Goal: Information Seeking & Learning: Check status

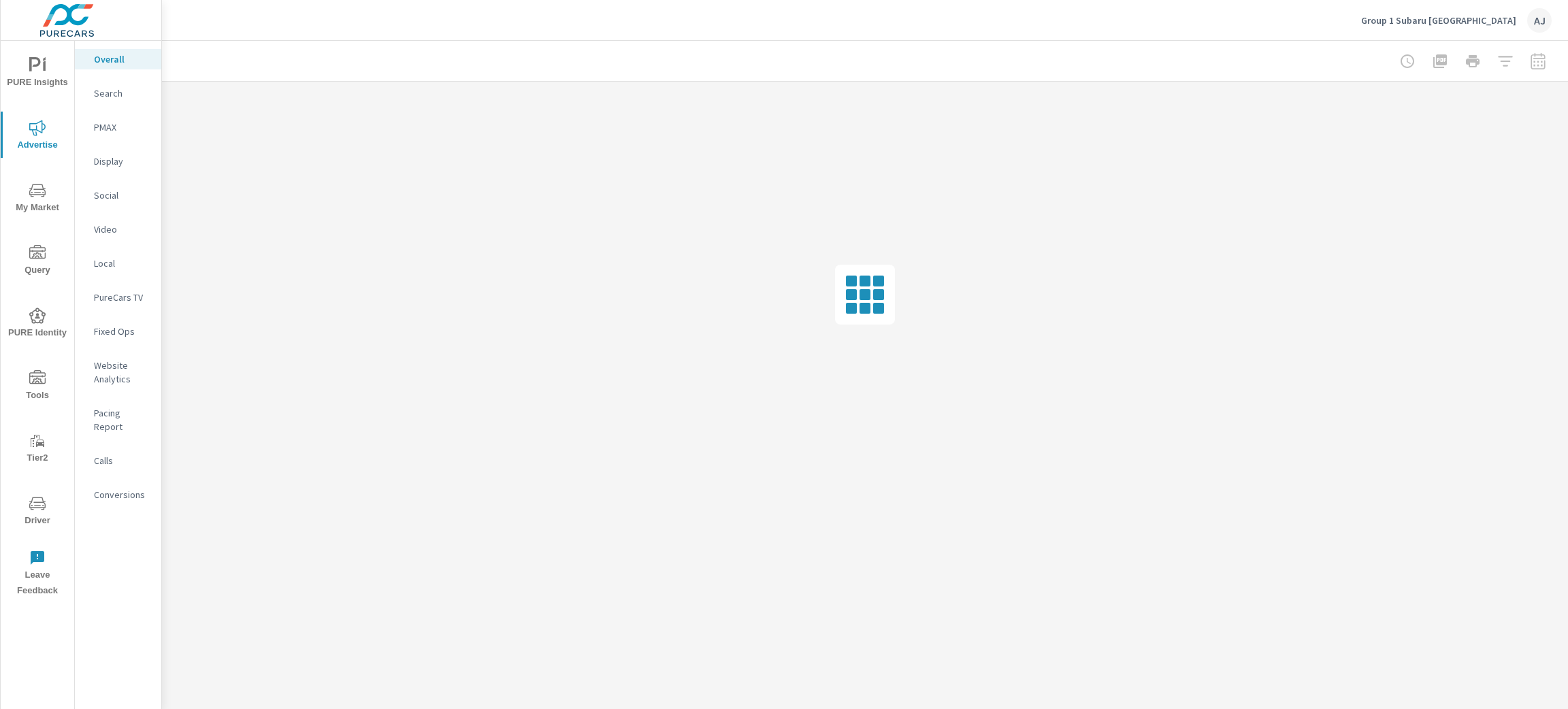
click at [1541, 56] on div at bounding box center [1472, 61] width 158 height 27
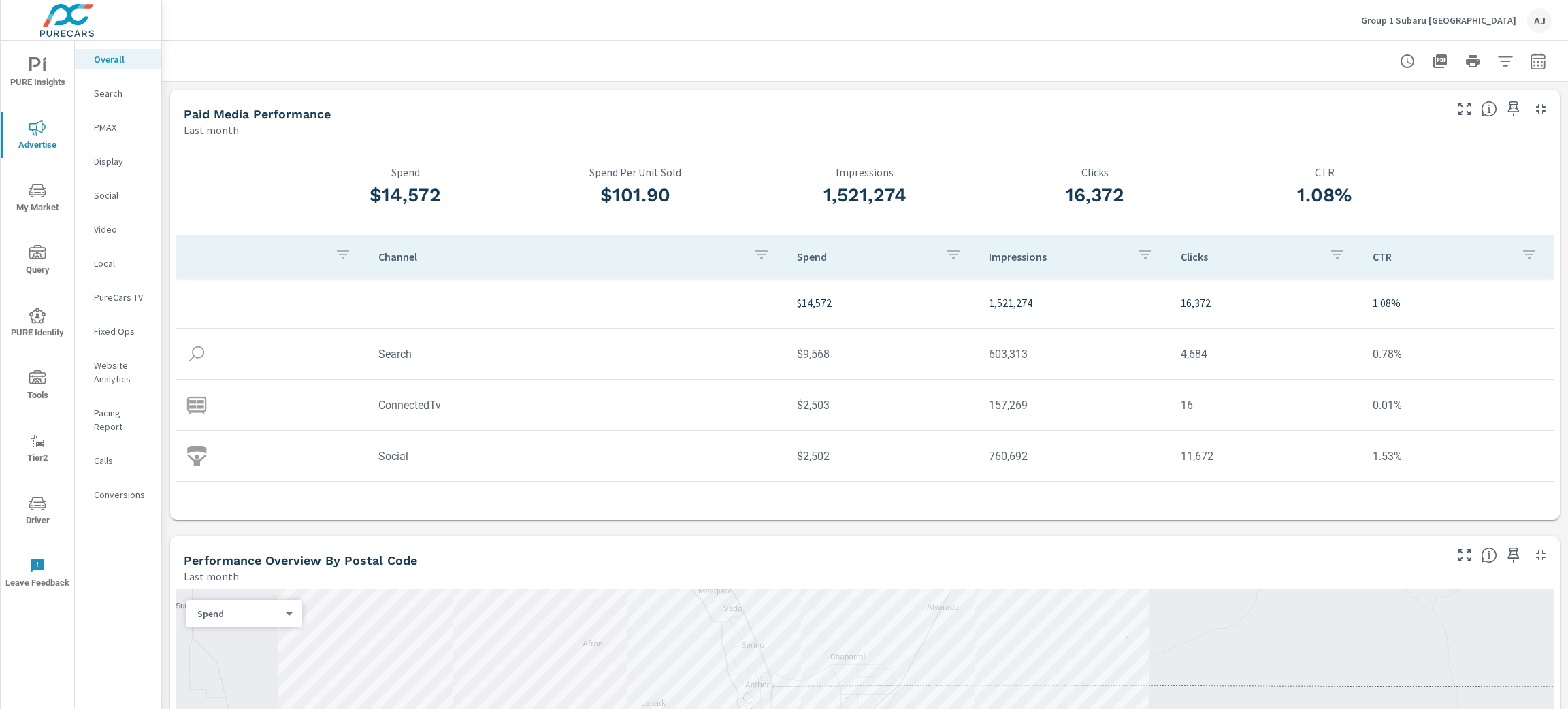
click at [128, 488] on p "Conversions" at bounding box center [122, 494] width 57 height 14
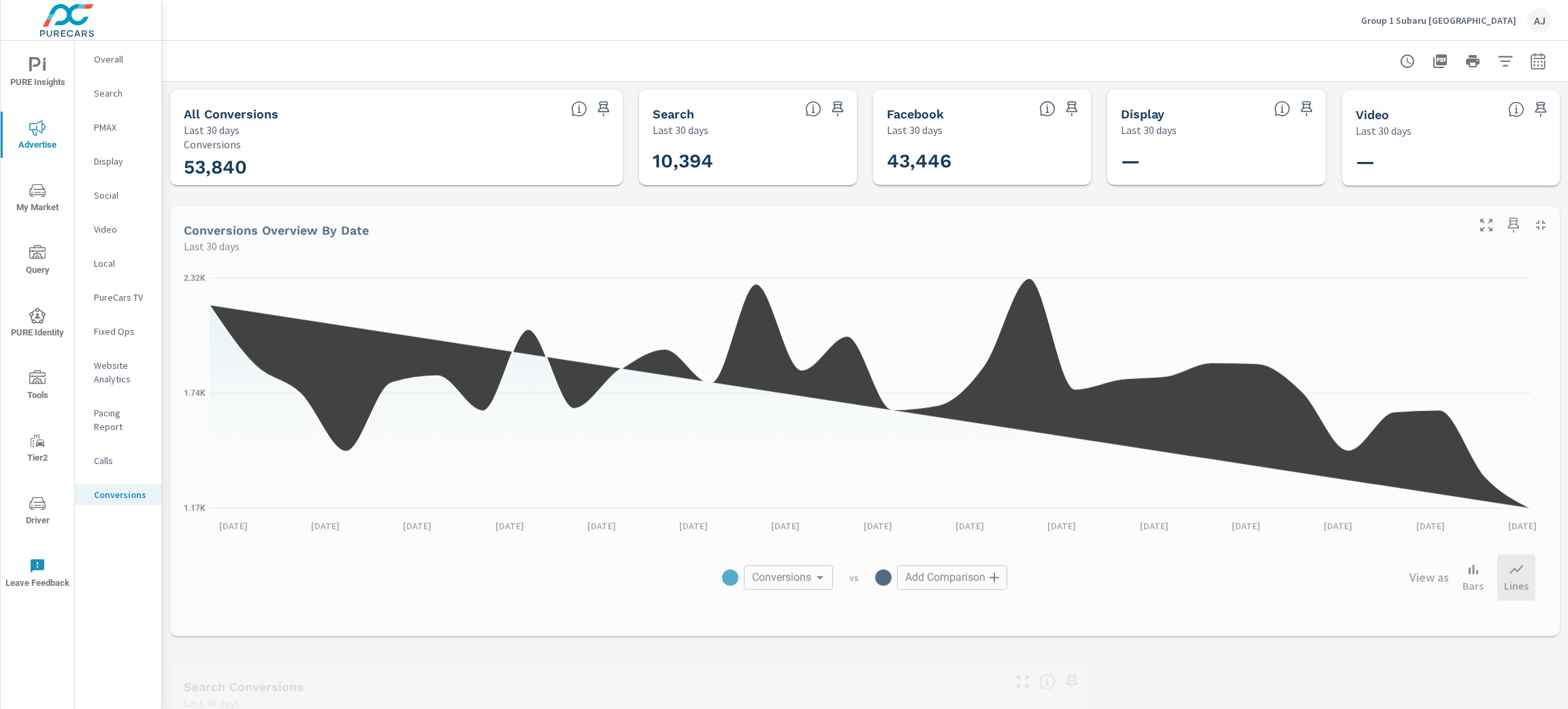
scroll to position [408, 0]
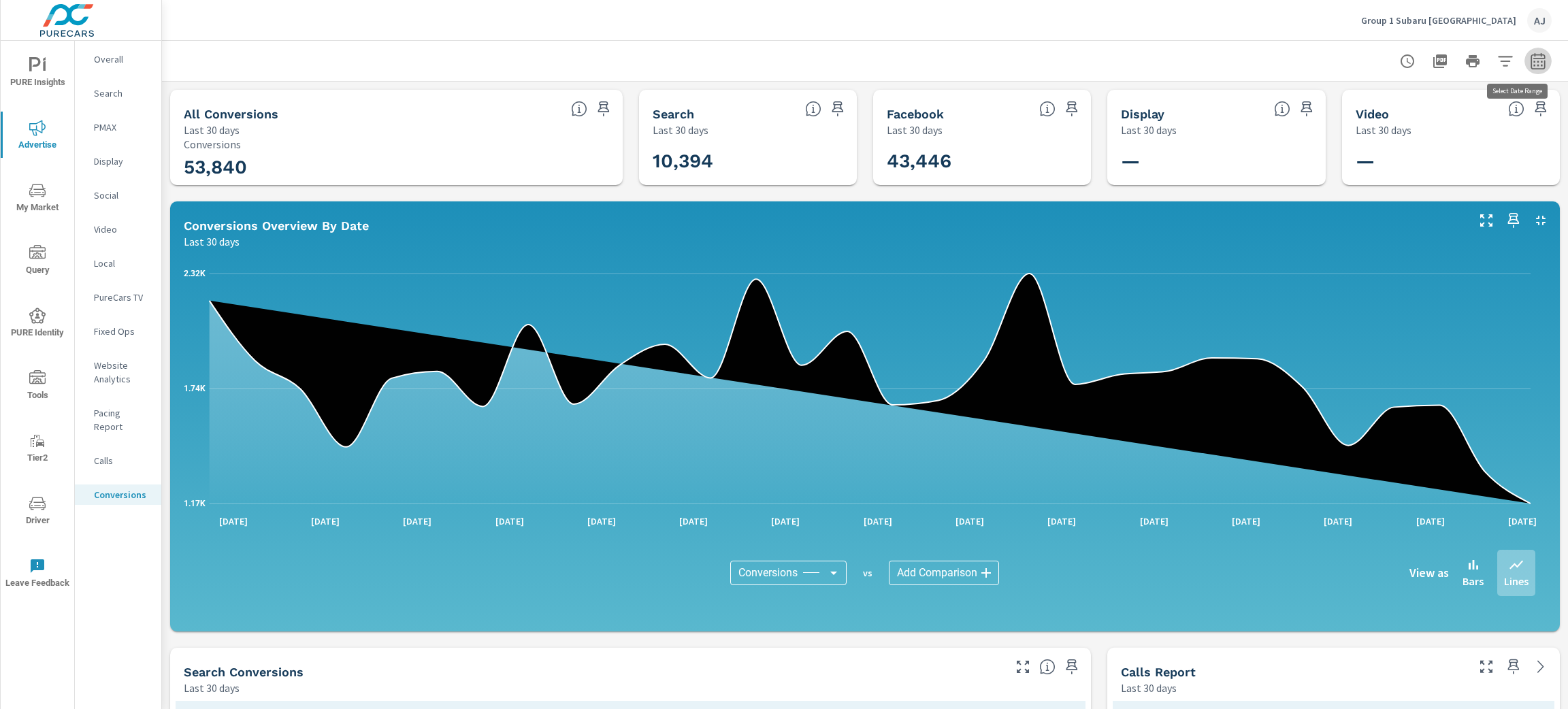
click at [1530, 59] on icon "button" at bounding box center [1538, 61] width 16 height 16
select select "Last 30 days"
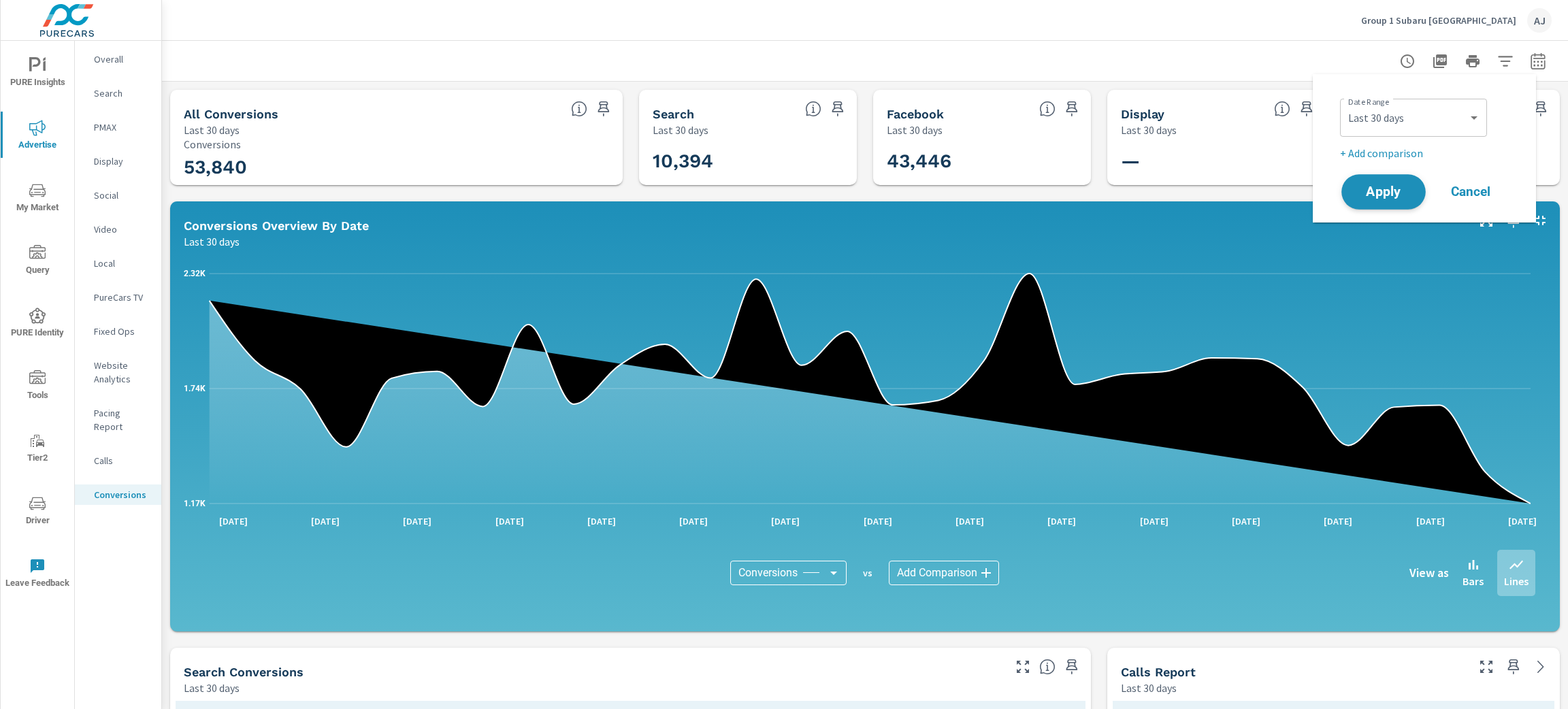
click at [1407, 188] on span "Apply" at bounding box center [1383, 192] width 56 height 13
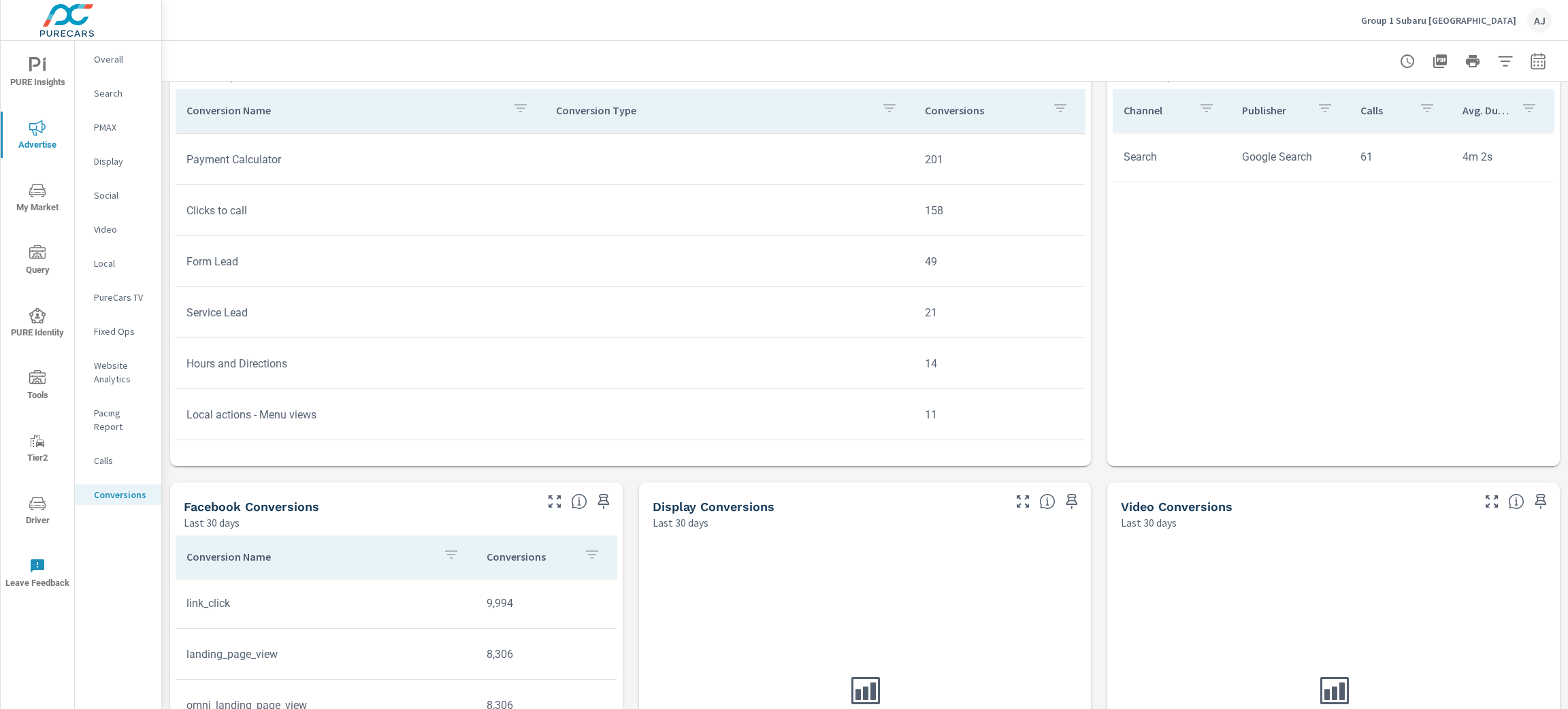
scroll to position [18, 0]
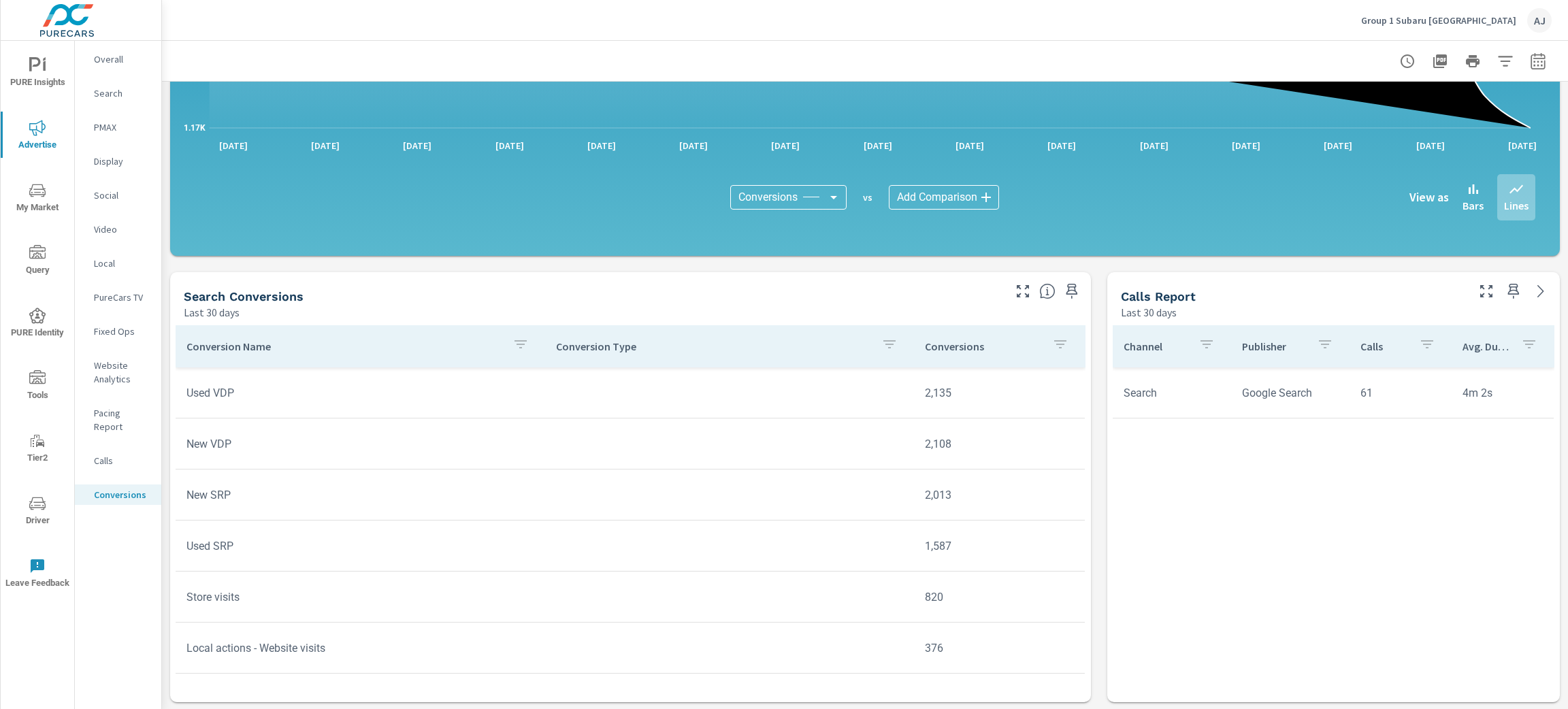
scroll to position [408, 0]
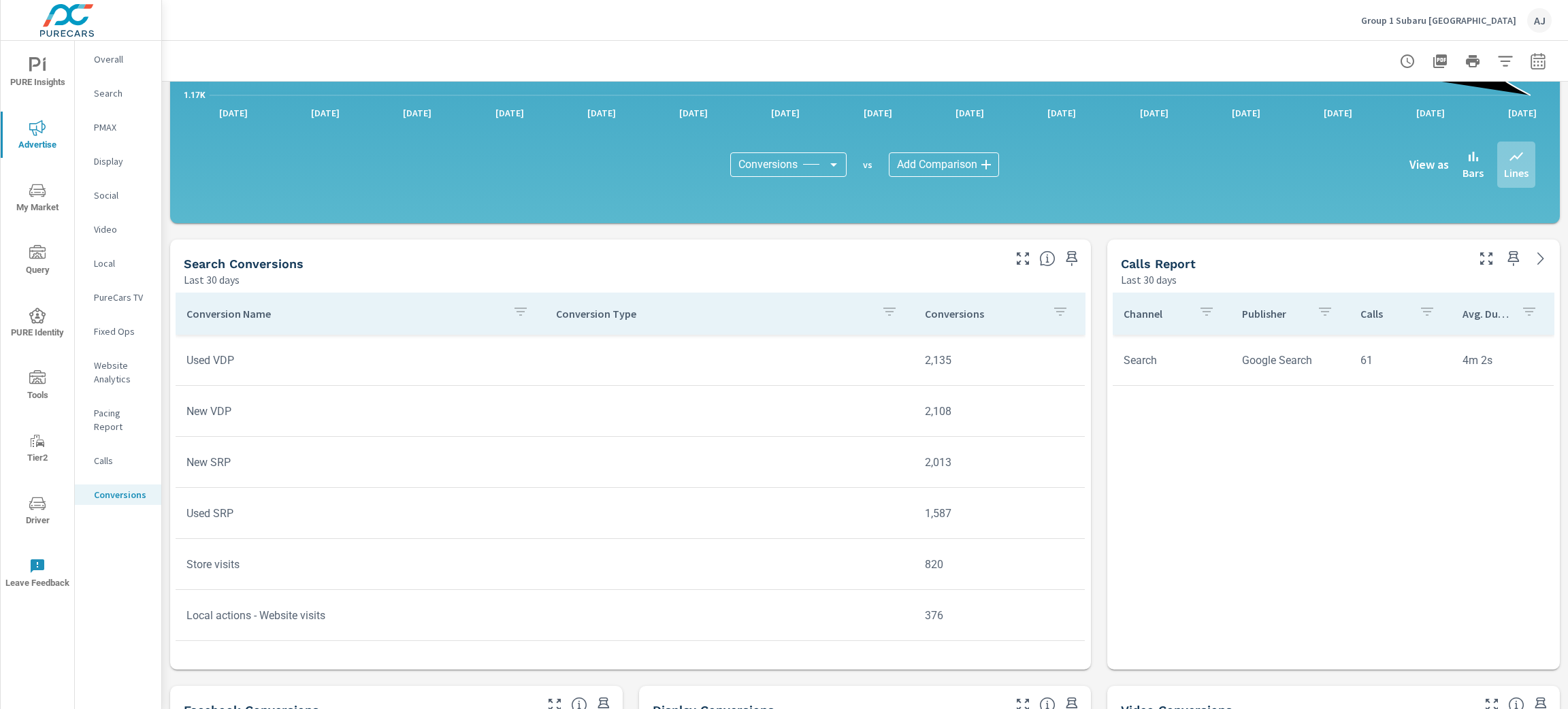
click at [952, 315] on p "Conversions" at bounding box center [983, 313] width 116 height 14
click at [952, 315] on p "Conversions" at bounding box center [975, 313] width 100 height 14
click at [954, 312] on p "Conversions" at bounding box center [975, 313] width 100 height 14
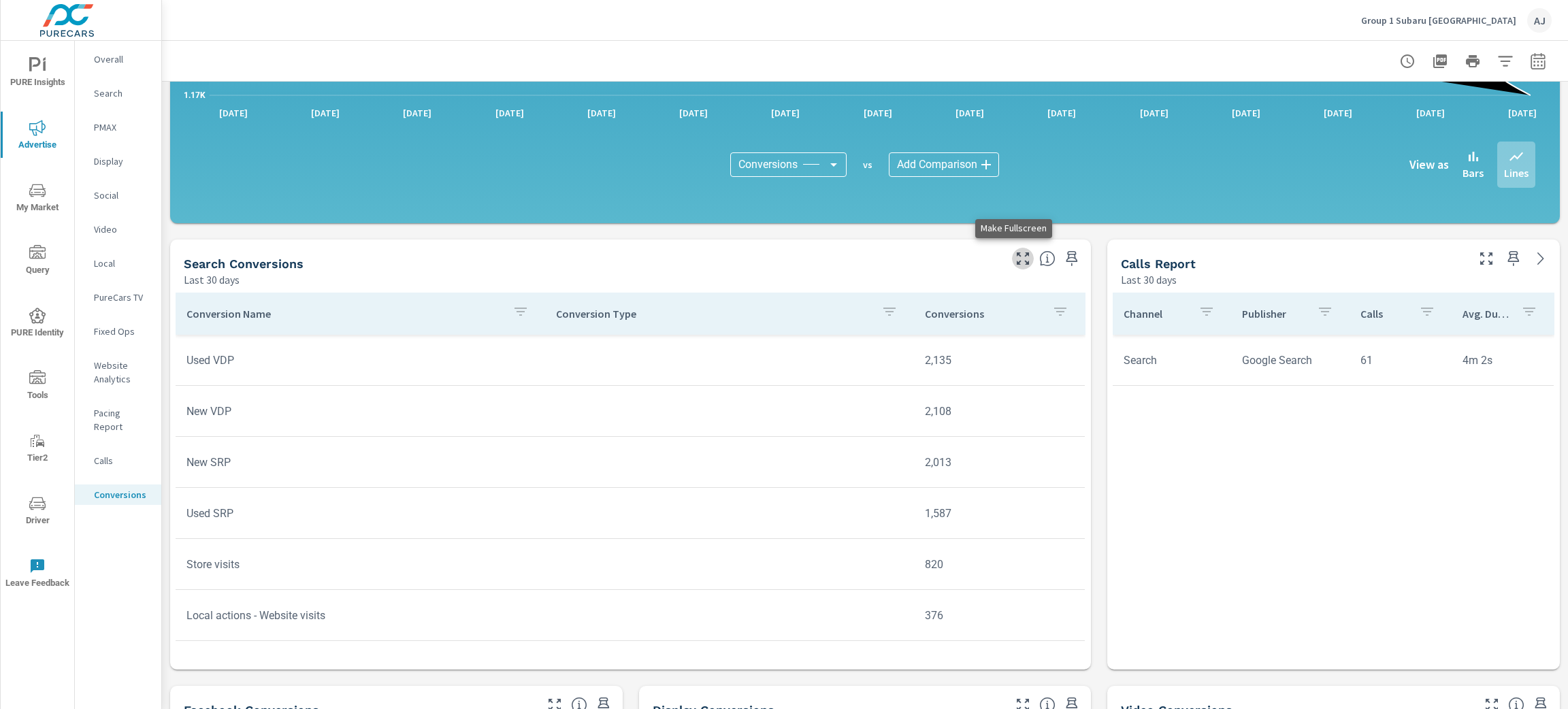
click at [1014, 260] on icon "button" at bounding box center [1022, 258] width 16 height 16
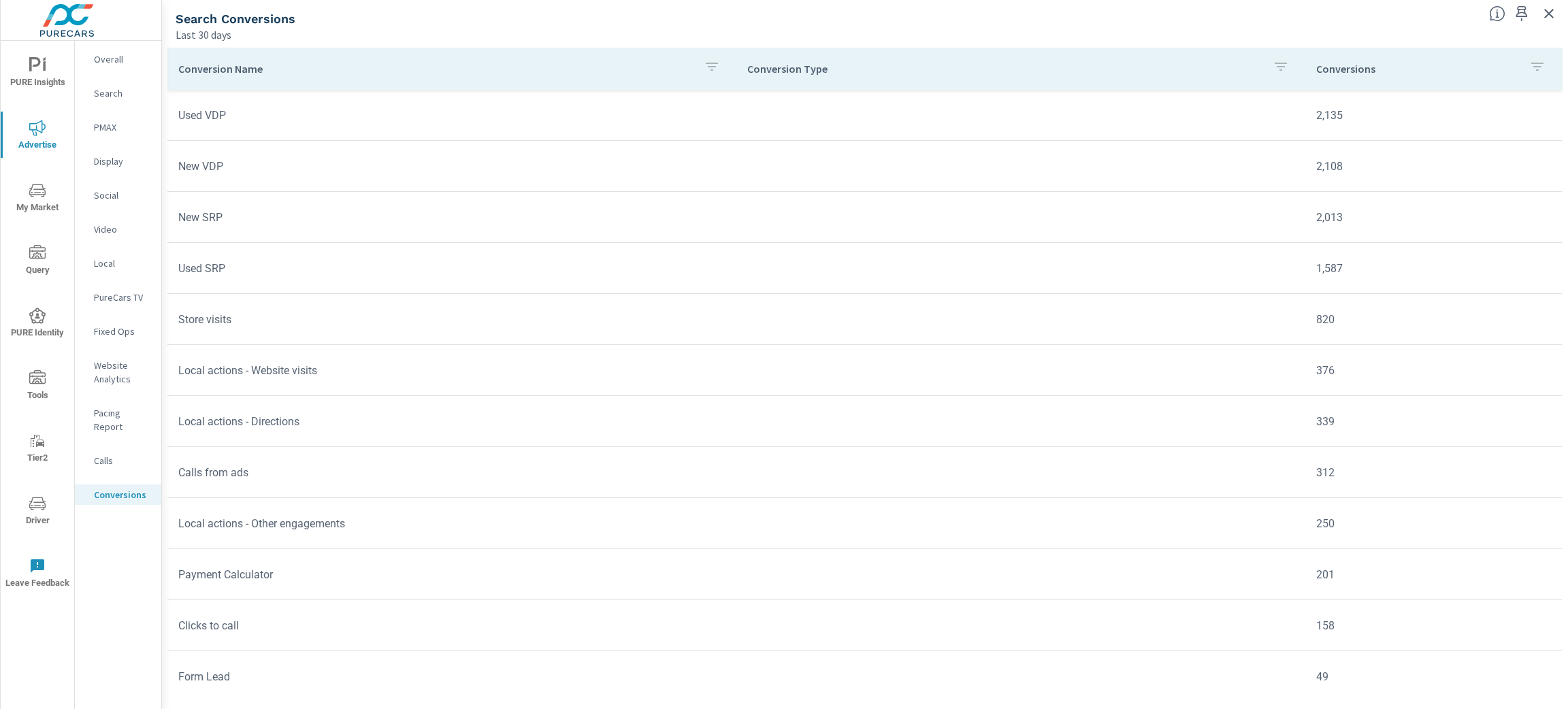
scroll to position [173, 0]
click at [1550, 8] on icon "button" at bounding box center [1549, 14] width 16 height 16
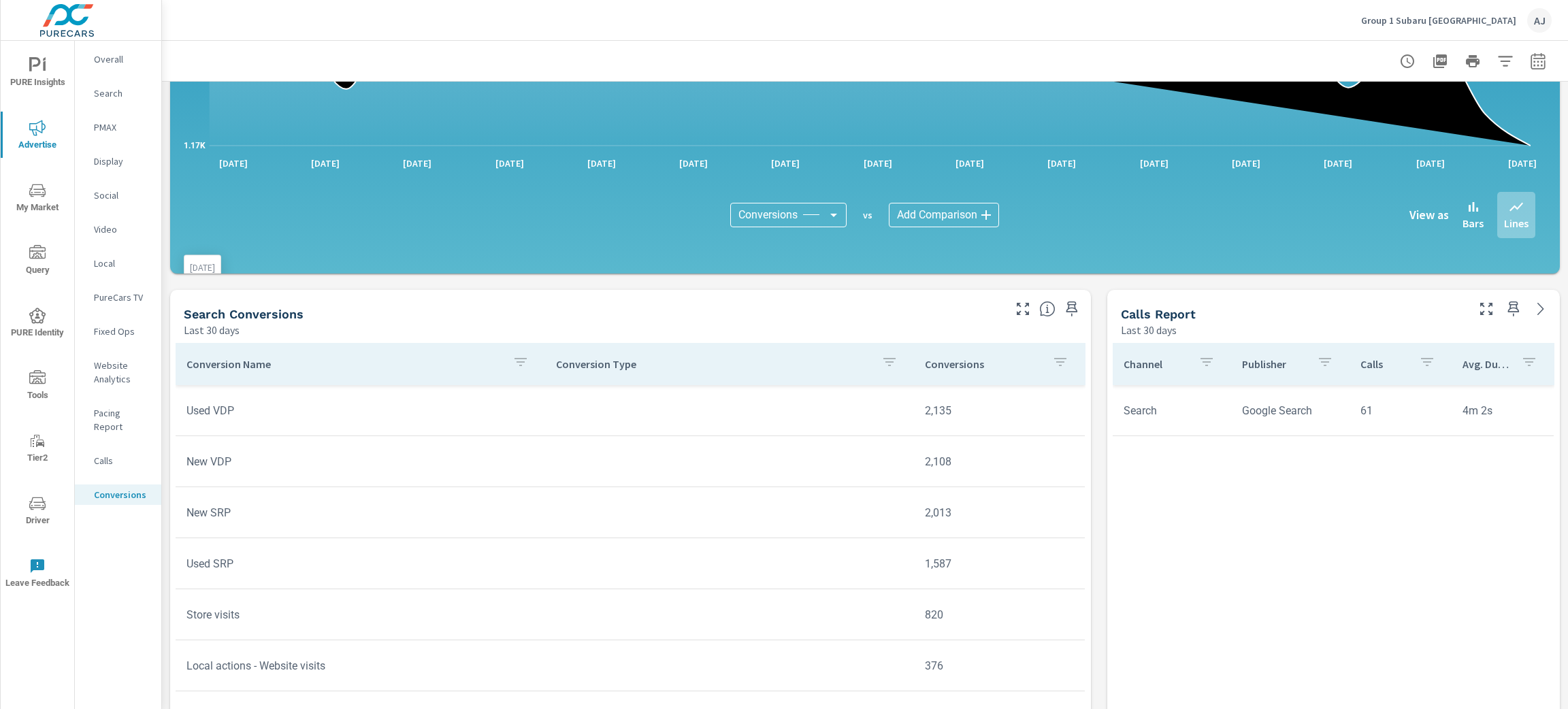
scroll to position [408, 0]
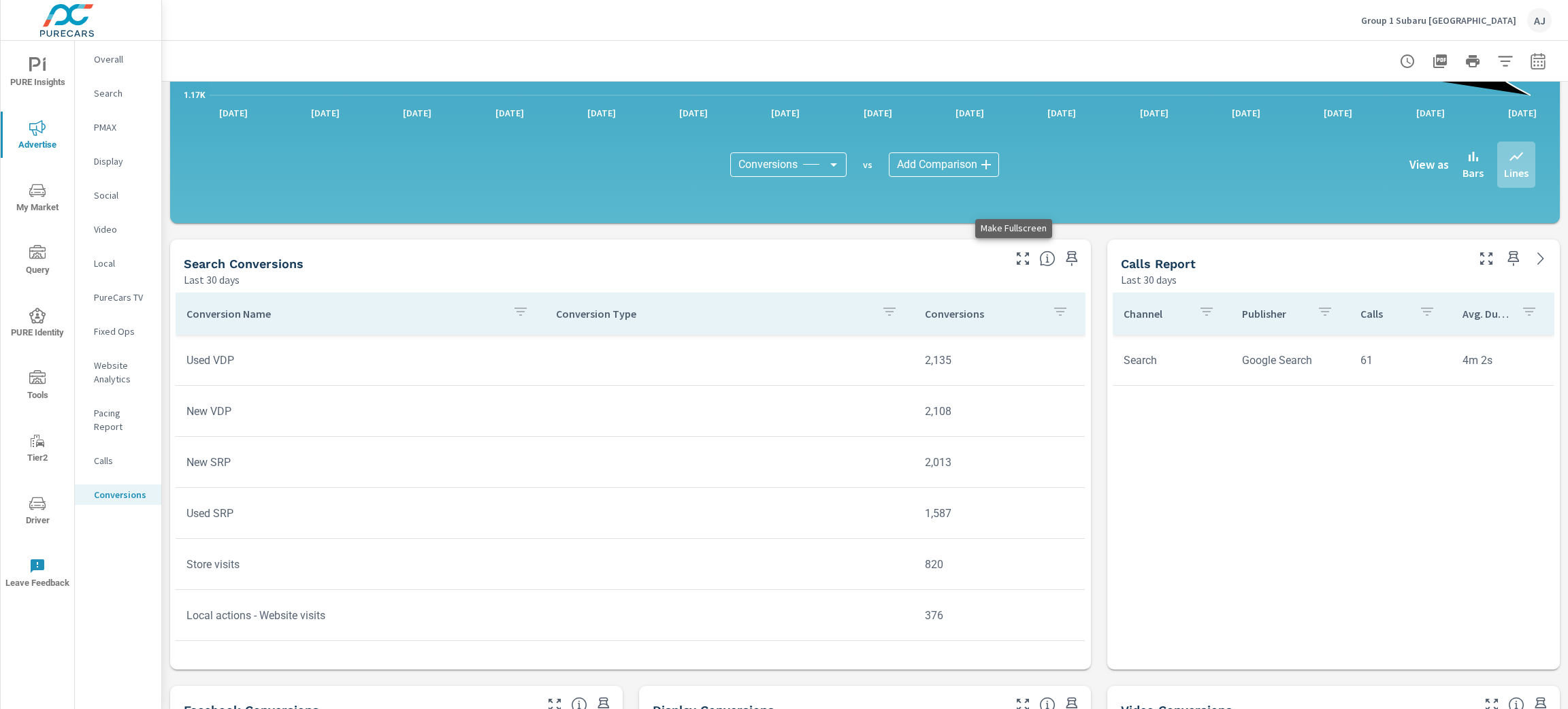
click at [1017, 254] on icon "button" at bounding box center [1022, 258] width 12 height 12
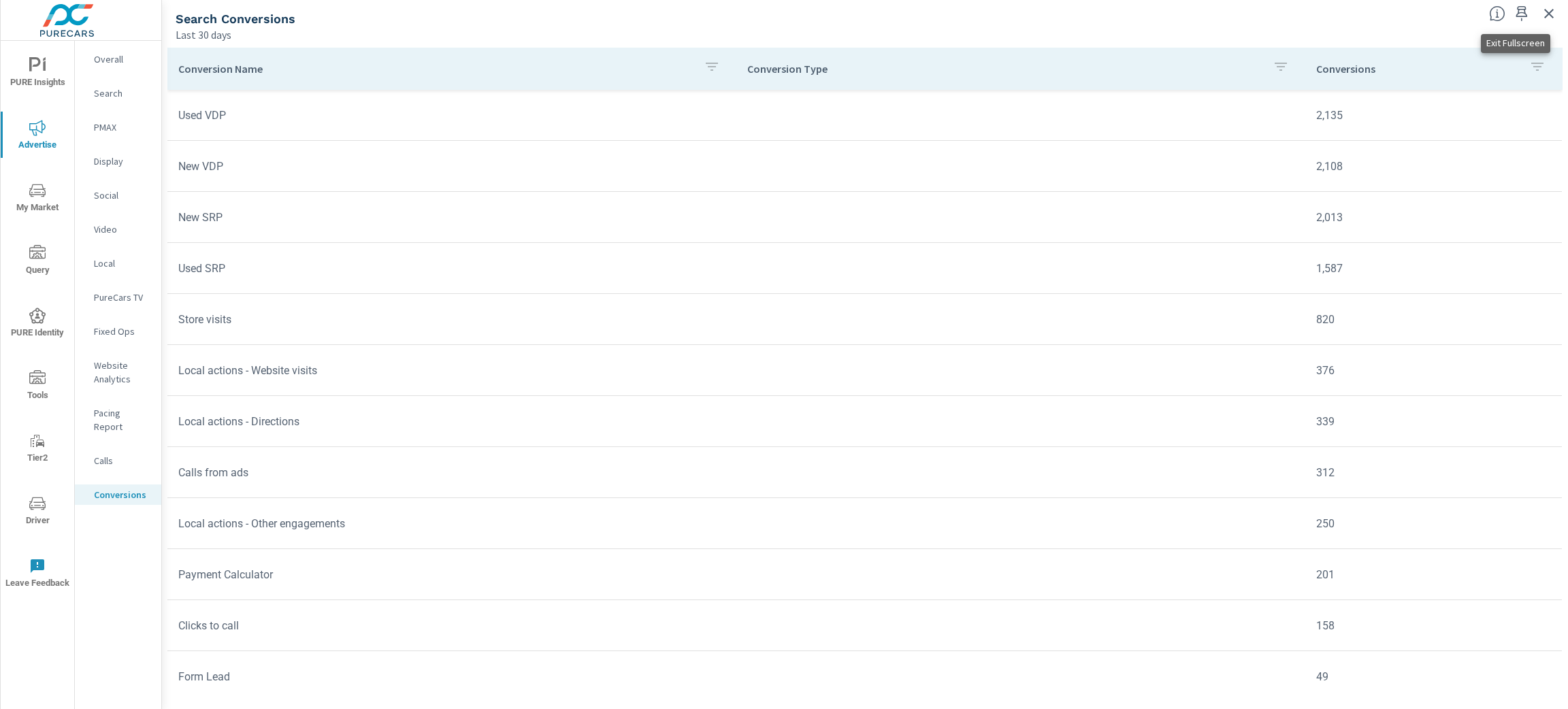
click at [1546, 10] on icon "button" at bounding box center [1549, 14] width 16 height 16
